Goal: Feedback & Contribution: Submit feedback/report problem

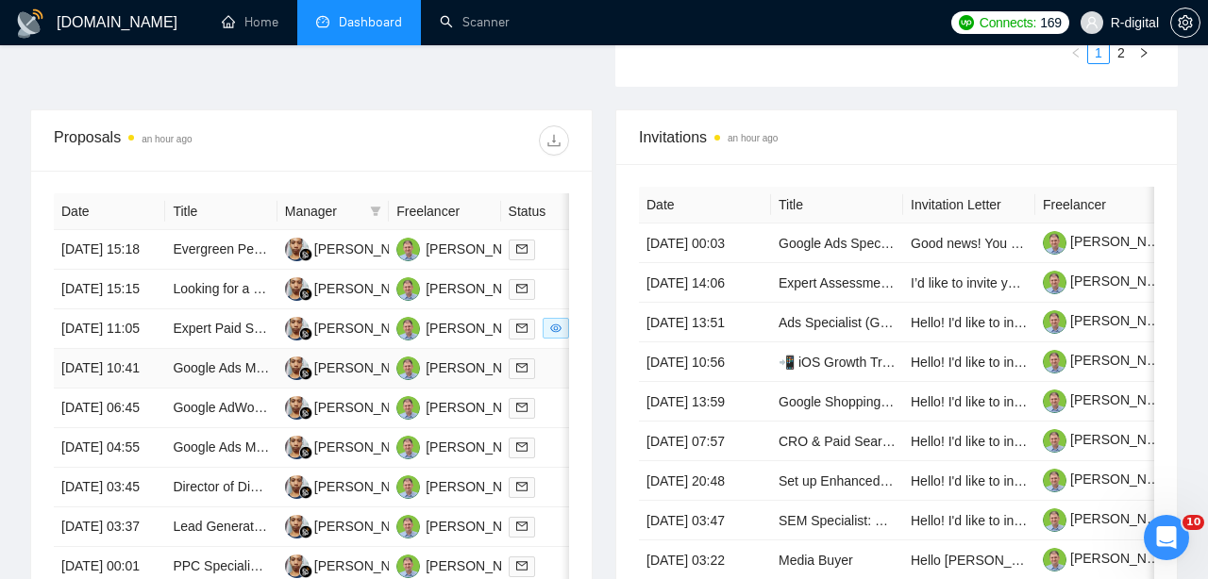
scroll to position [665, 0]
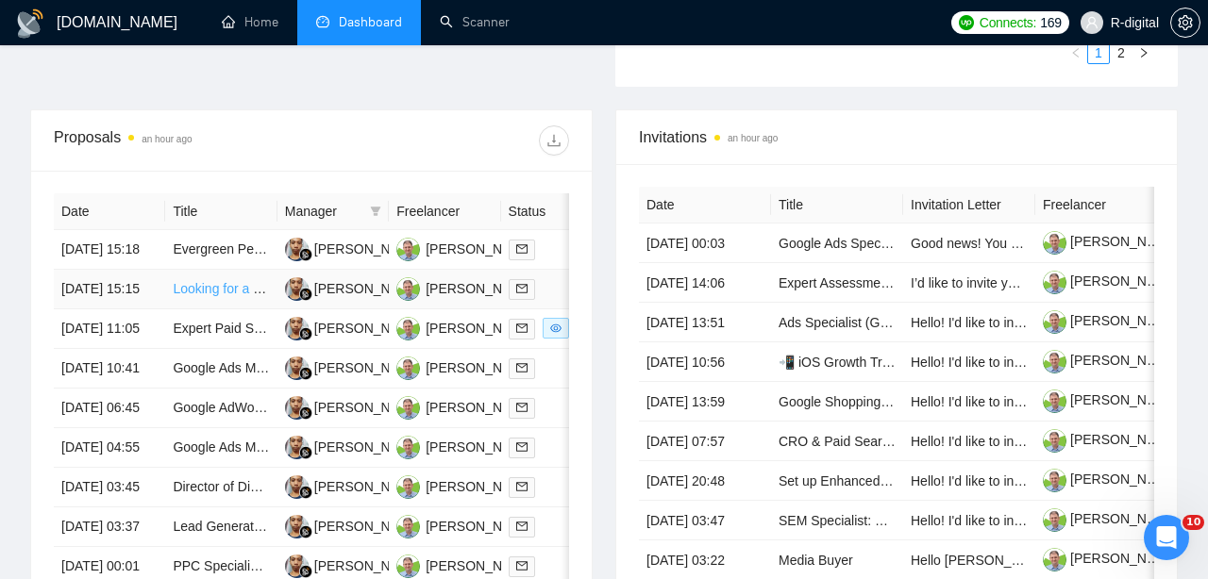
click at [198, 296] on link "Looking for a Google Ads Expert for E-commerce business" at bounding box center [345, 288] width 344 height 15
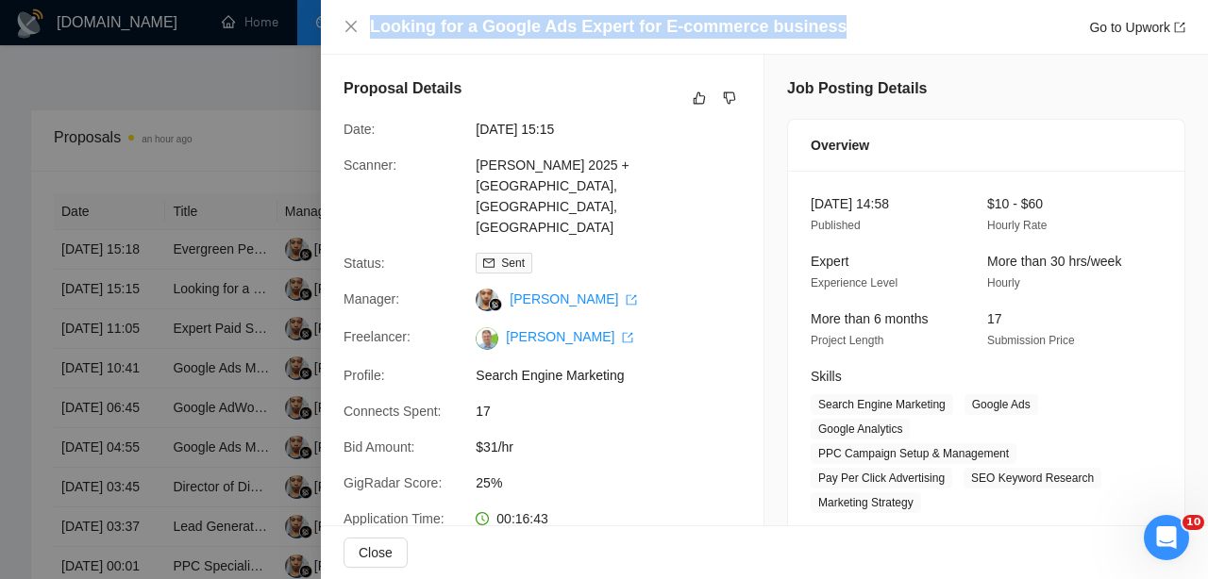
drag, startPoint x: 849, startPoint y: 26, endPoint x: 295, endPoint y: 22, distance: 554.0
click at [295, 22] on div "Looking for a Google Ads Expert for E-commerce business Go to Upwork Proposal D…" at bounding box center [604, 289] width 1208 height 579
copy div "Looking for a Google Ads Expert for E-commerce business"
click at [697, 97] on icon "like" at bounding box center [699, 98] width 13 height 15
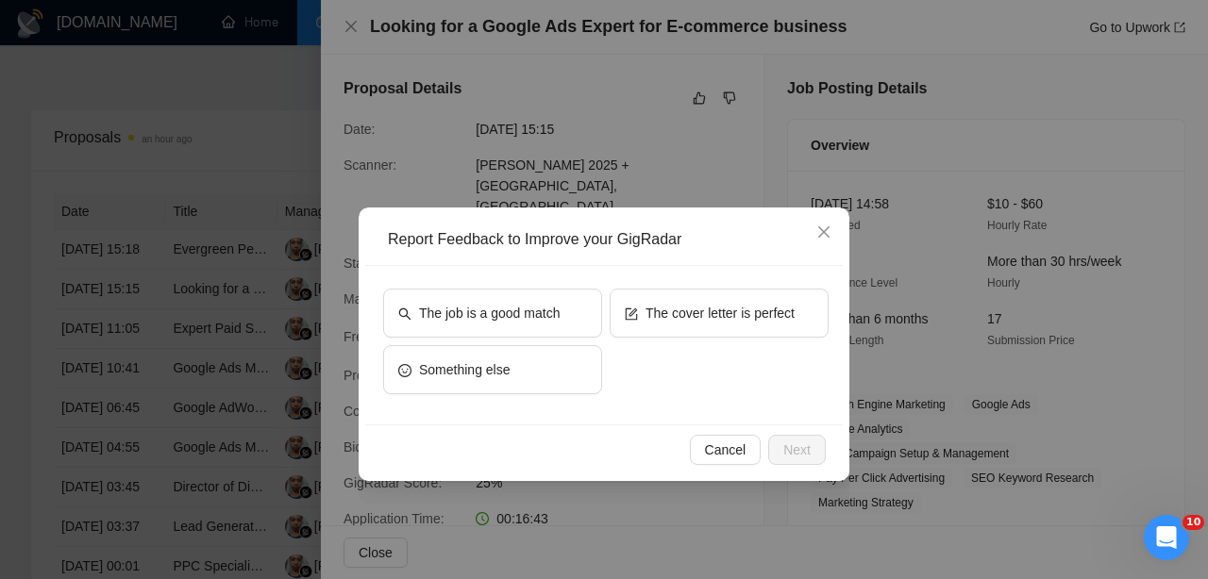
click at [680, 344] on div "The cover letter is perfect" at bounding box center [719, 317] width 219 height 57
click at [658, 299] on button "The cover letter is perfect" at bounding box center [719, 313] width 219 height 49
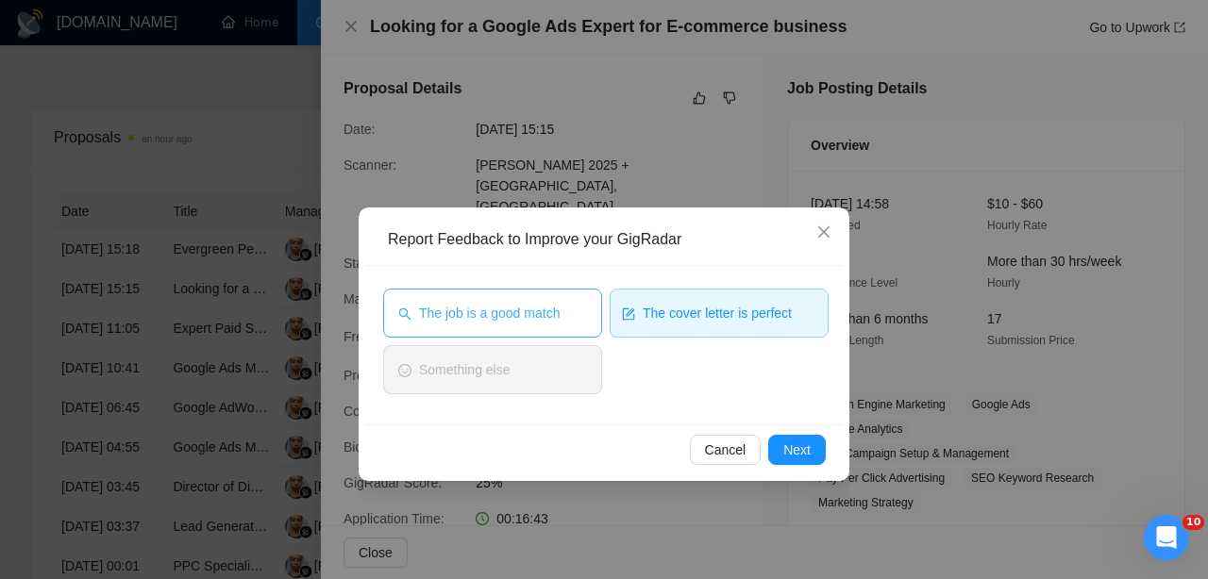
click at [545, 307] on span "The job is a good match" at bounding box center [489, 313] width 141 height 21
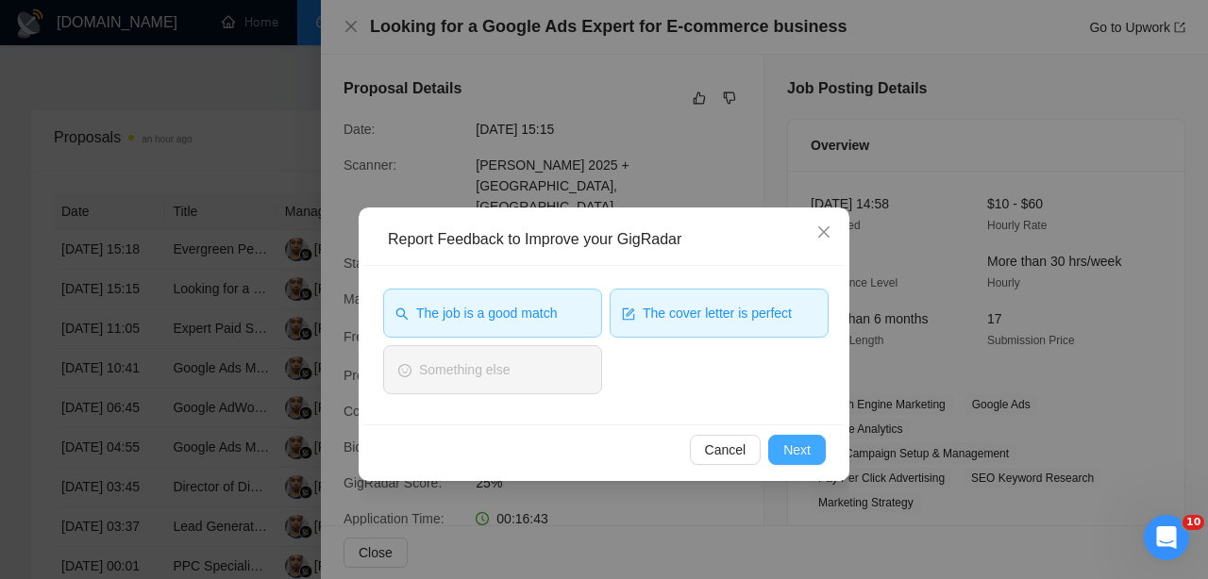
click at [806, 444] on span "Next" at bounding box center [796, 450] width 27 height 21
click at [806, 444] on div "Cancel Next" at bounding box center [604, 450] width 478 height 50
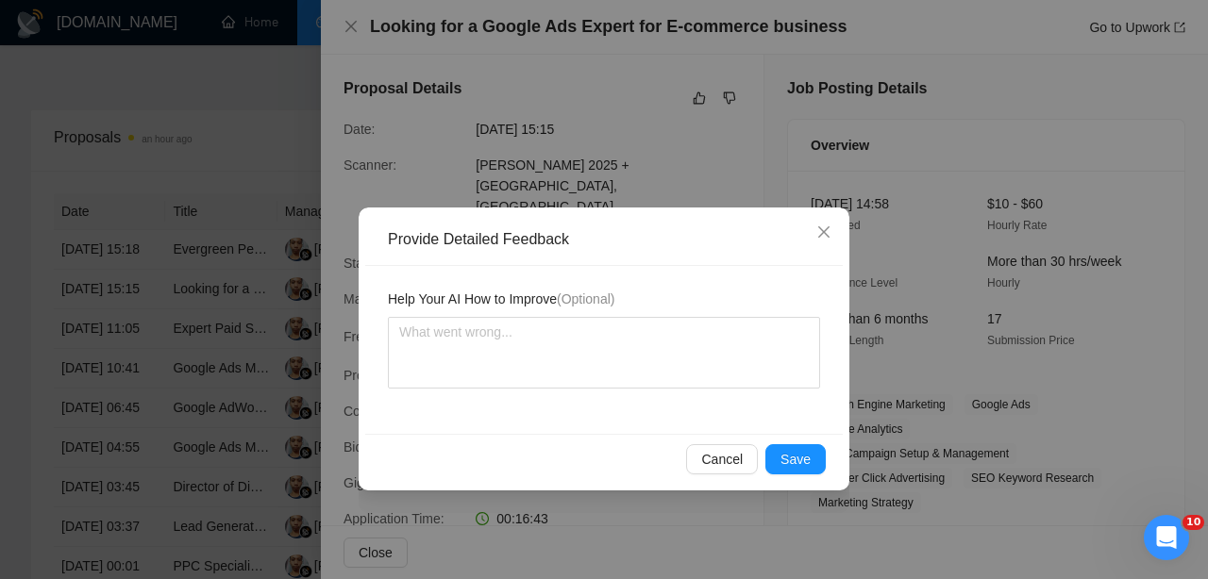
click at [806, 444] on div "Cancel Save" at bounding box center [604, 459] width 478 height 50
click at [790, 455] on span "Save" at bounding box center [796, 459] width 30 height 21
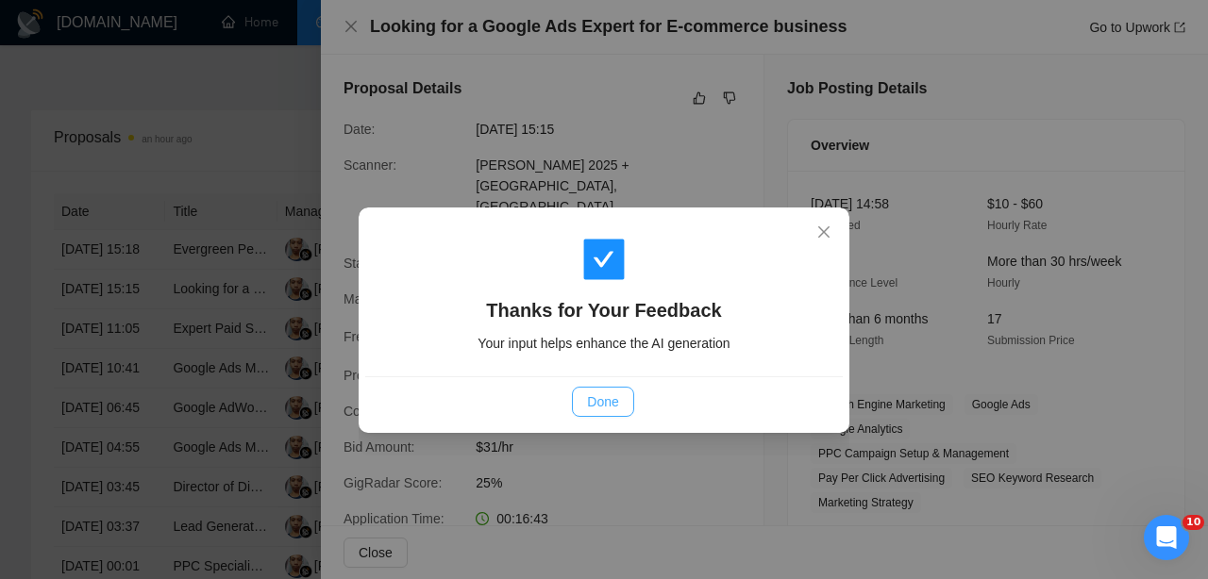
click at [614, 400] on span "Done" at bounding box center [602, 402] width 31 height 21
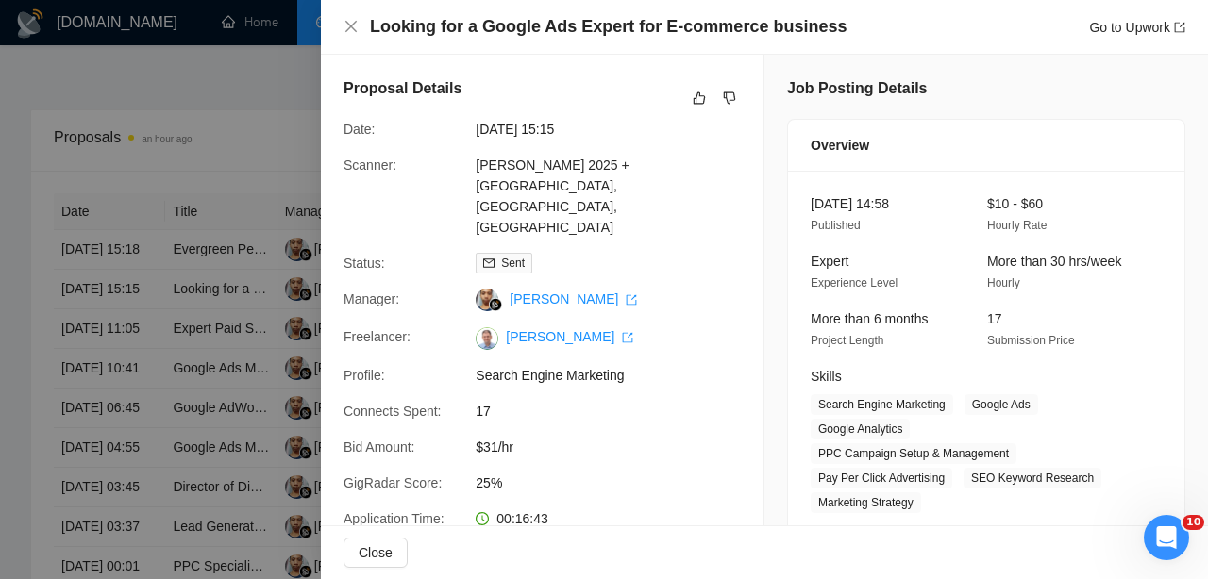
click at [179, 375] on div at bounding box center [604, 289] width 1208 height 579
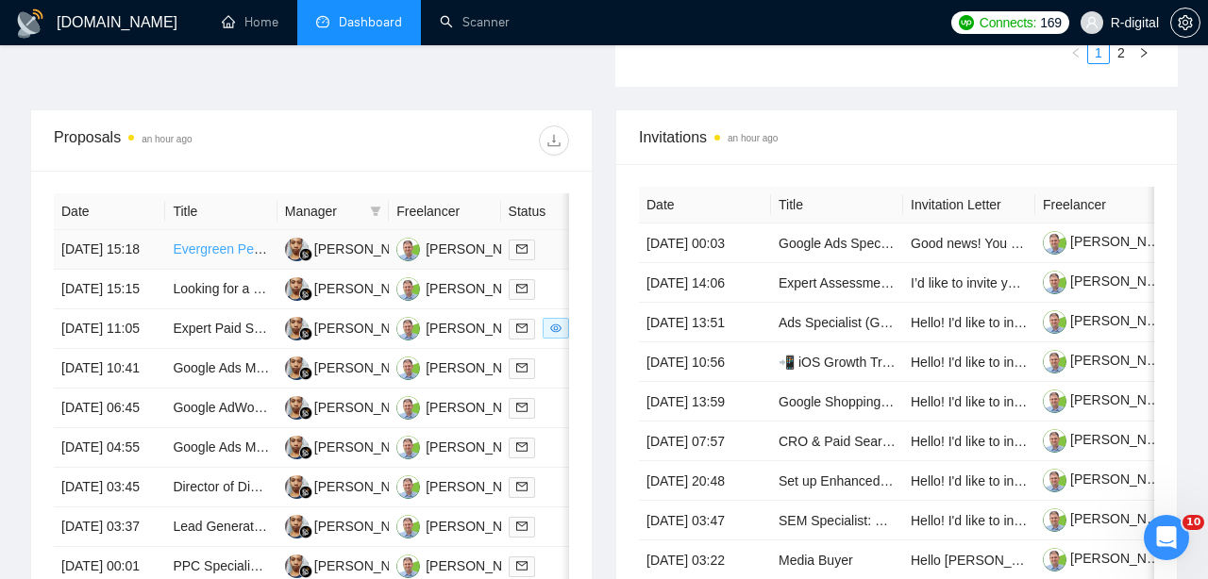
click at [188, 256] on link "Evergreen Performance Marketer for Meta and Google Ads" at bounding box center [346, 249] width 346 height 15
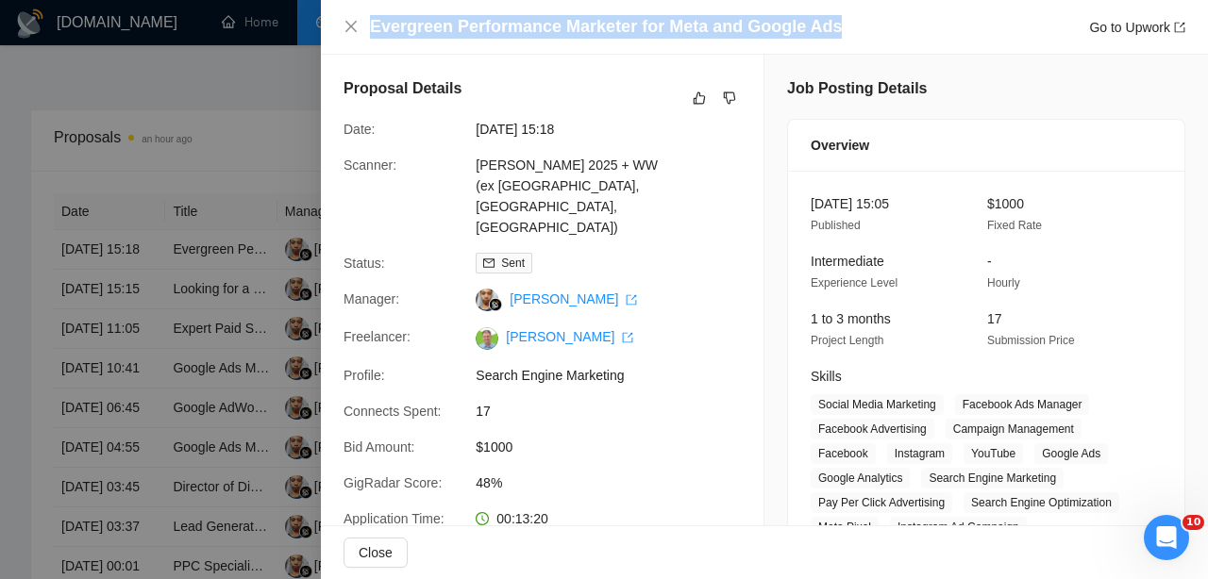
drag, startPoint x: 835, startPoint y: 25, endPoint x: 370, endPoint y: 15, distance: 465.4
click at [370, 15] on div "Evergreen Performance Marketer for Meta and Google Ads Go to Upwork" at bounding box center [777, 27] width 815 height 24
copy h4 "Evergreen Performance Marketer for Meta and Google Ads"
click at [692, 94] on button "button" at bounding box center [699, 98] width 23 height 23
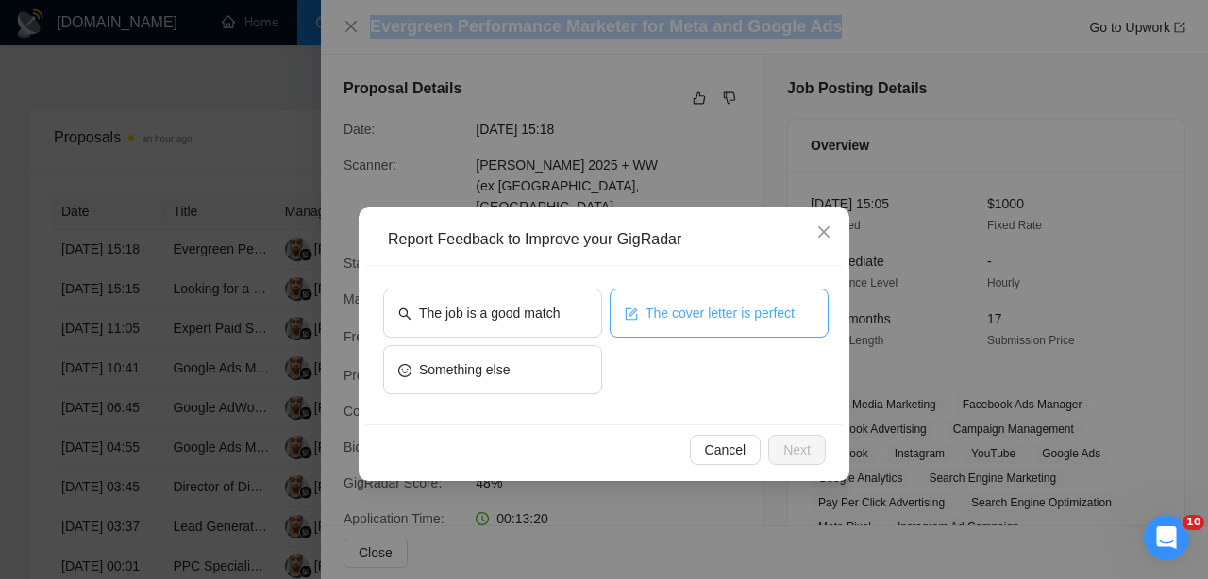
click at [662, 294] on button "The cover letter is perfect" at bounding box center [719, 313] width 219 height 49
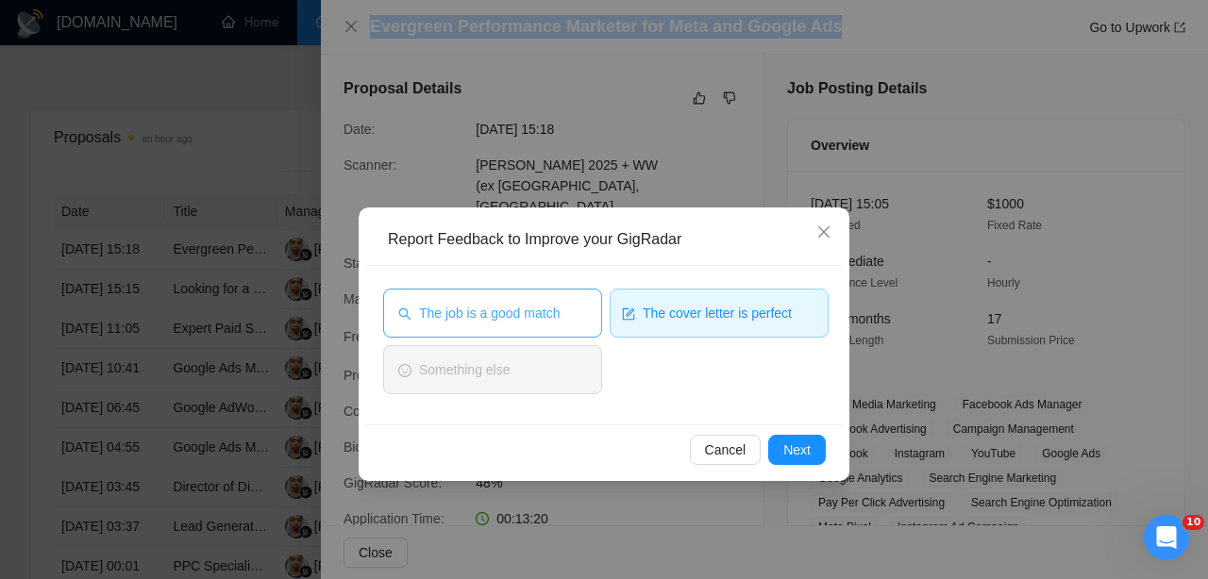
click at [559, 315] on span "The job is a good match" at bounding box center [489, 313] width 141 height 21
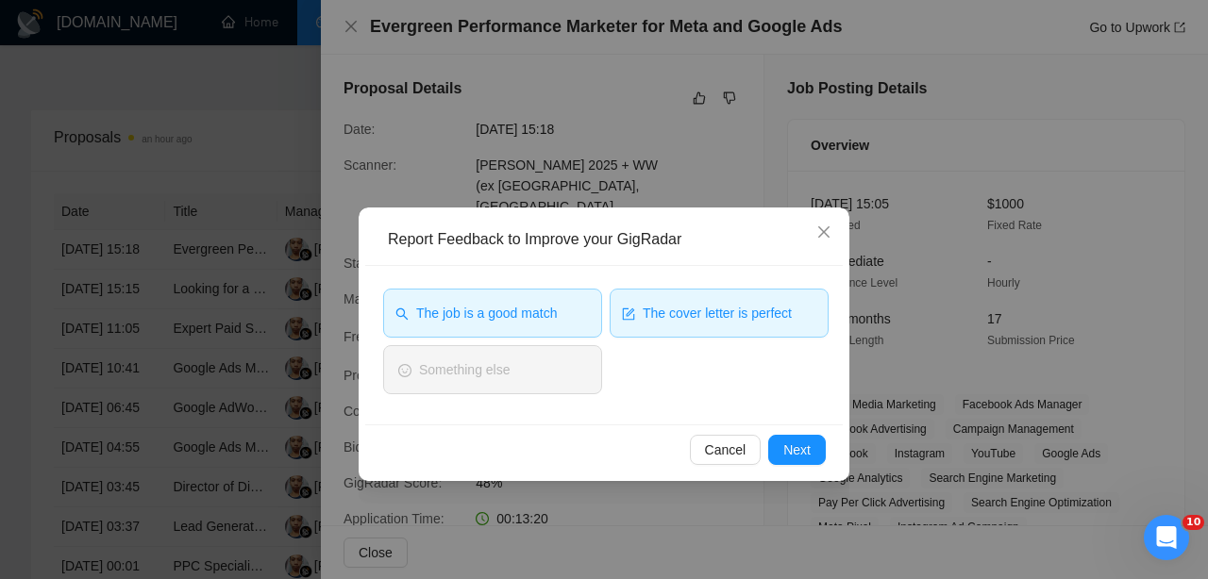
click at [797, 431] on div "Cancel Next" at bounding box center [604, 450] width 478 height 50
click at [793, 446] on span "Next" at bounding box center [796, 450] width 27 height 21
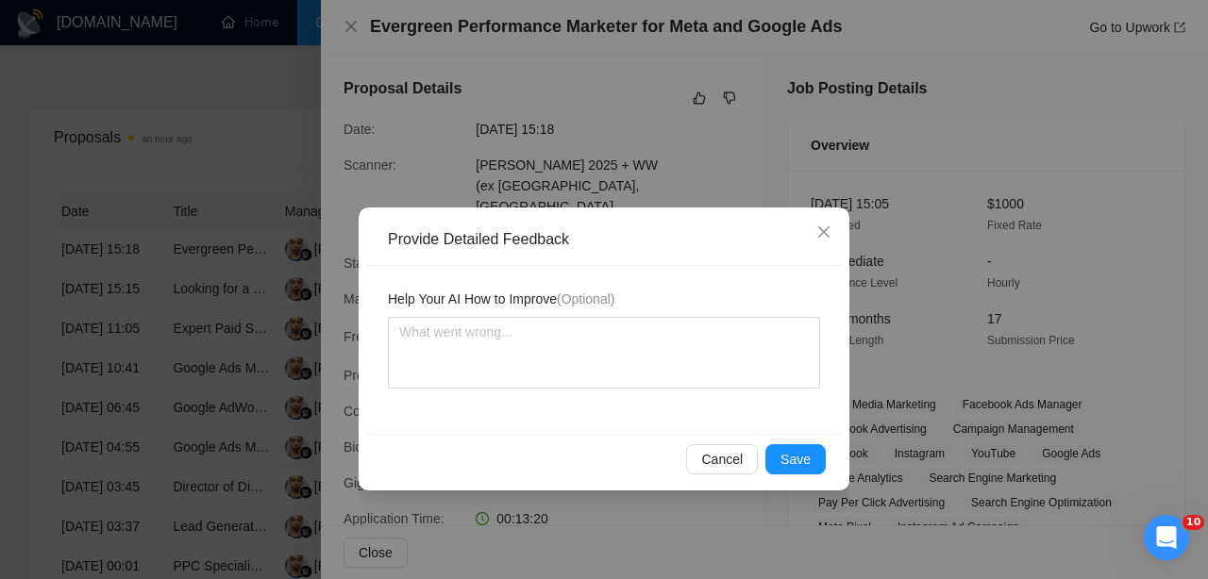
click at [793, 446] on button "Save" at bounding box center [795, 460] width 60 height 30
click at [793, 446] on div "Provide Detailed Feedback Help Your AI How to Improve (Optional) Cancel Save" at bounding box center [604, 289] width 1208 height 579
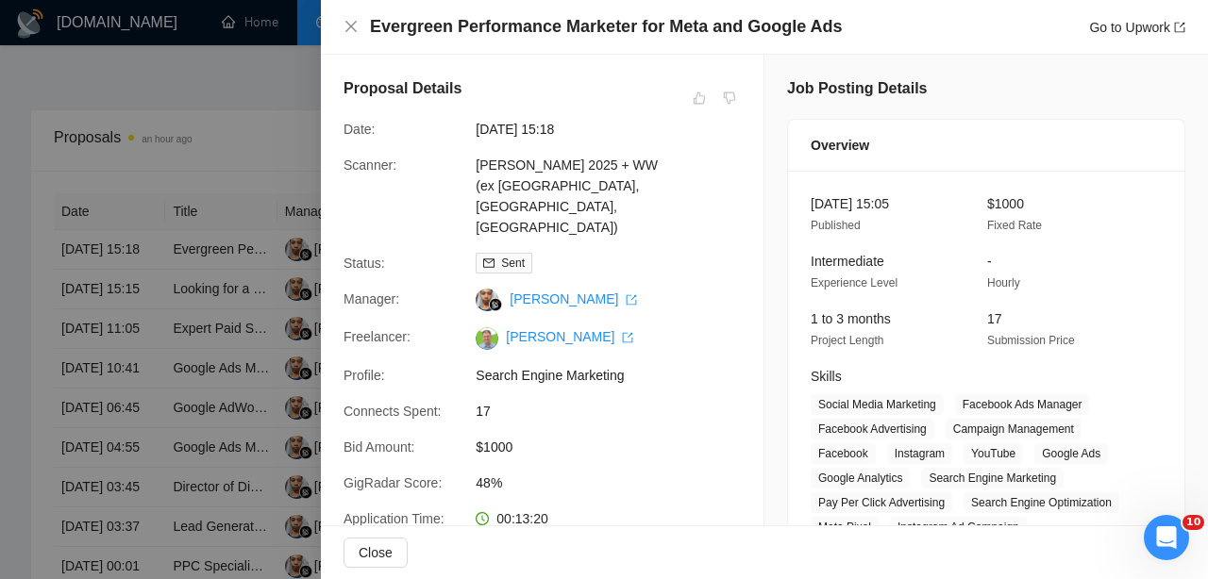
click at [175, 192] on div at bounding box center [604, 289] width 1208 height 579
